Goal: Information Seeking & Learning: Learn about a topic

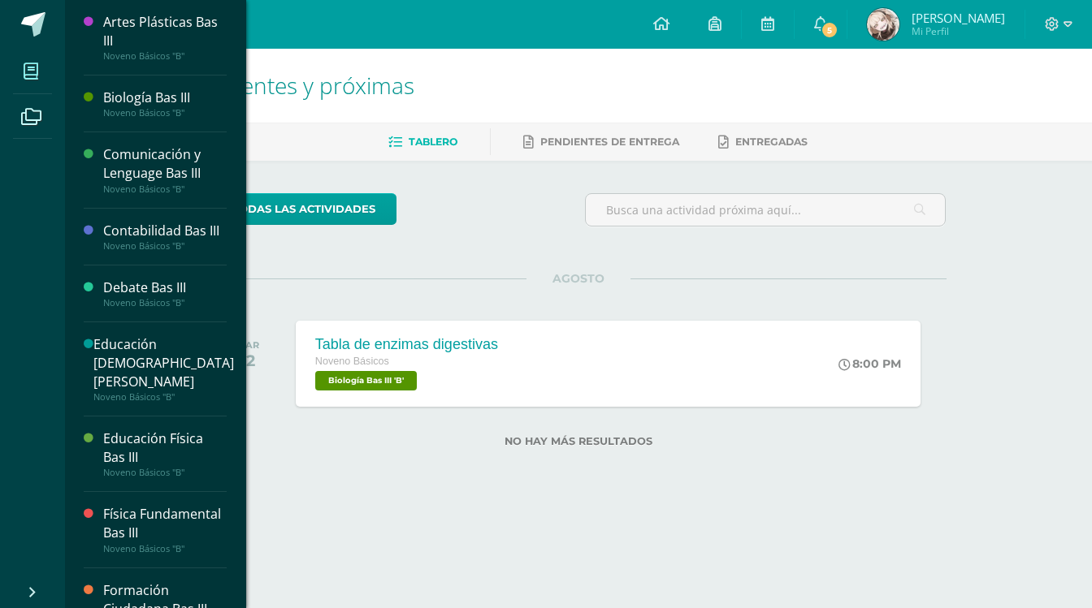
click at [30, 80] on icon at bounding box center [31, 71] width 15 height 16
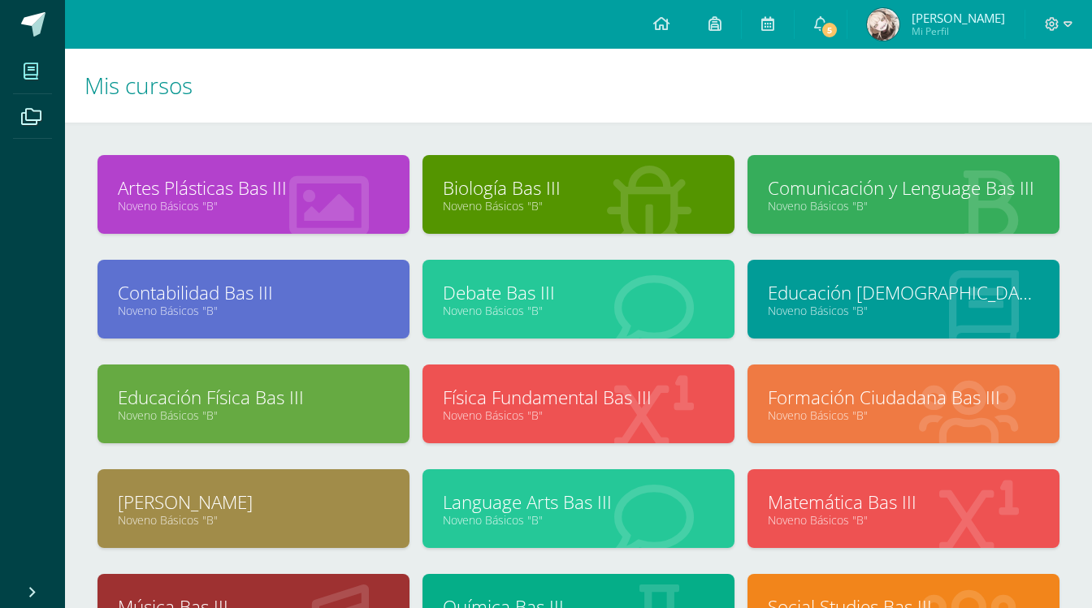
click at [559, 487] on div "Language Arts Bas III Noveno Básicos "B"" at bounding box center [578, 509] width 312 height 79
click at [554, 507] on link "Language Arts Bas III" at bounding box center [578, 502] width 271 height 25
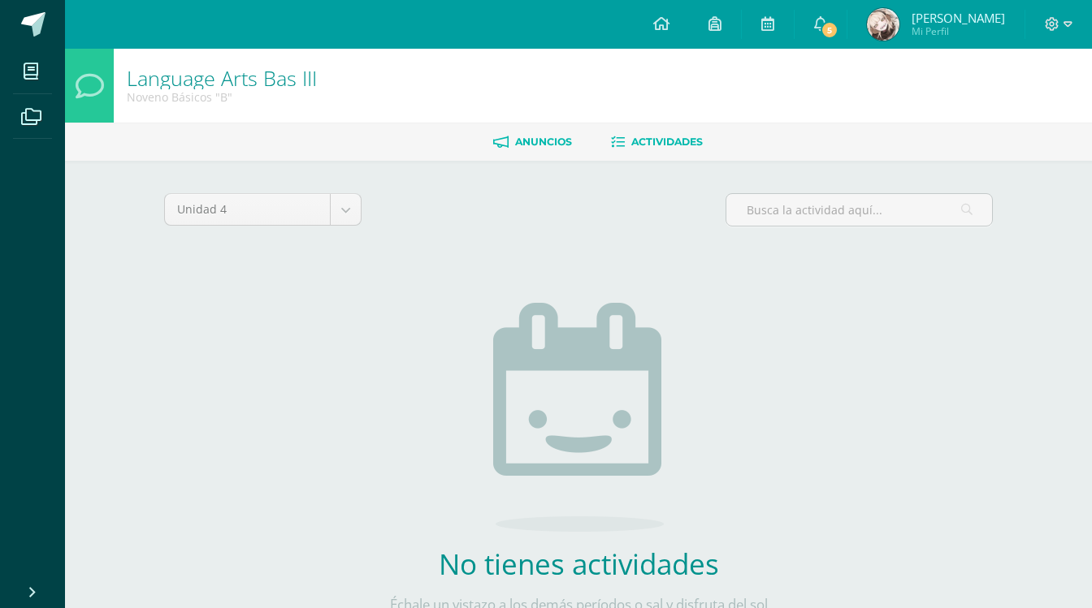
click at [562, 131] on link "Anuncios" at bounding box center [532, 142] width 79 height 26
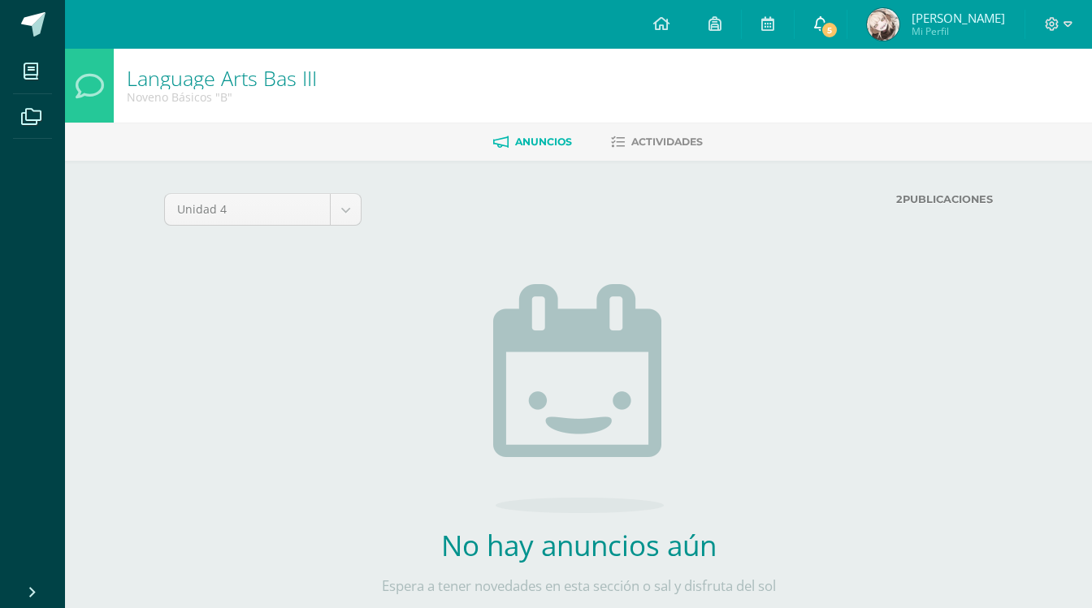
click at [824, 27] on icon at bounding box center [820, 23] width 13 height 15
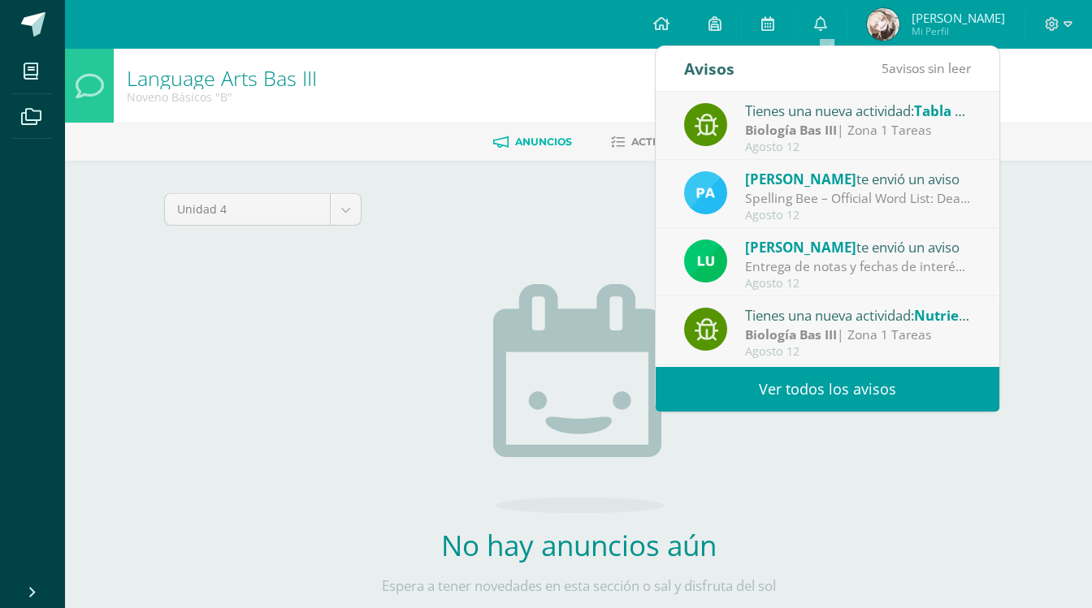
click at [807, 181] on div "[PERSON_NAME] te envió un aviso" at bounding box center [858, 178] width 226 height 21
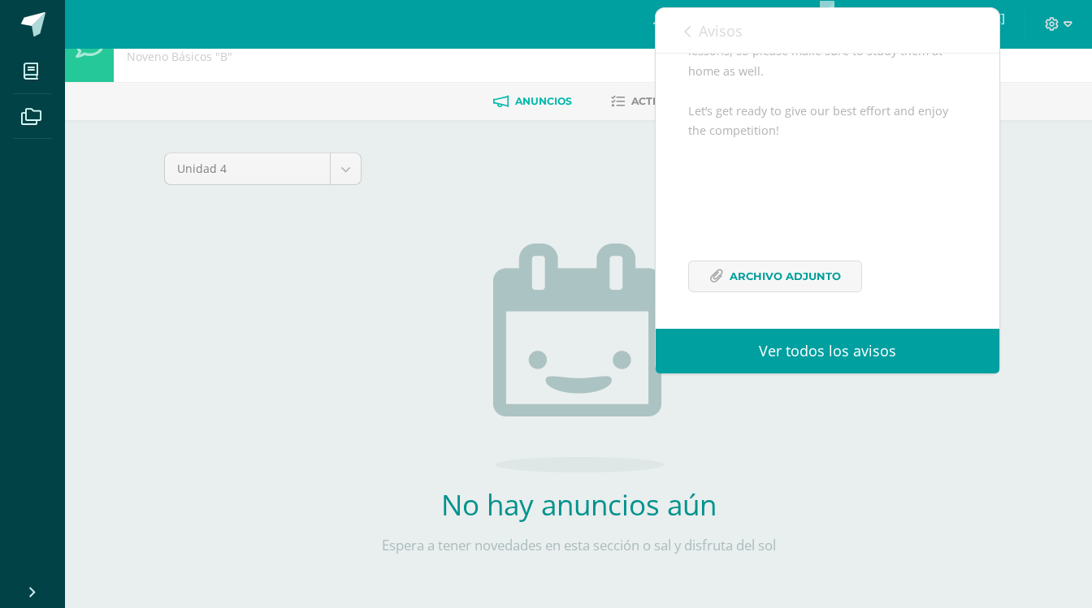
scroll to position [45, 0]
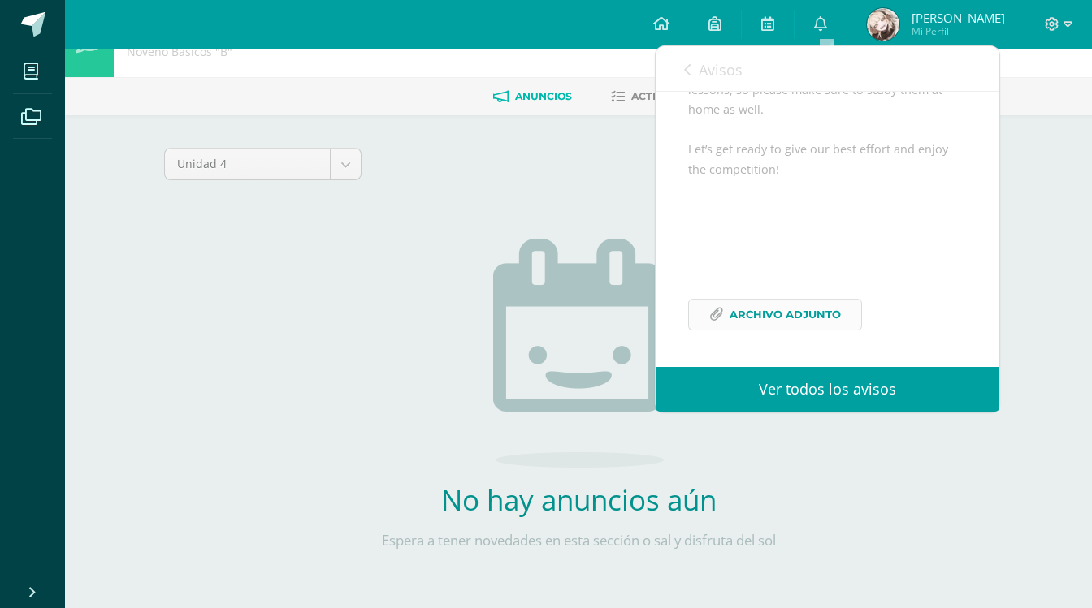
click at [770, 304] on span "Archivo Adjunto" at bounding box center [784, 315] width 111 height 30
